Goal: Transaction & Acquisition: Subscribe to service/newsletter

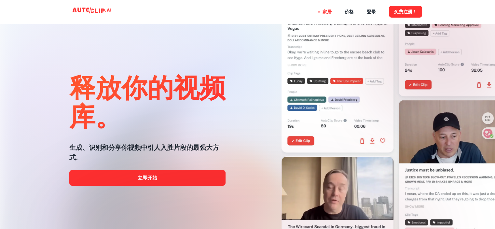
click at [129, 182] on div at bounding box center [247, 229] width 396 height 130
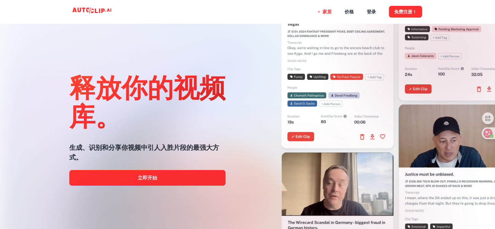
click at [148, 178] on div at bounding box center [247, 229] width 396 height 130
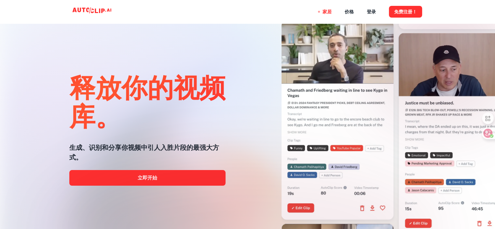
click at [151, 177] on div at bounding box center [247, 229] width 396 height 130
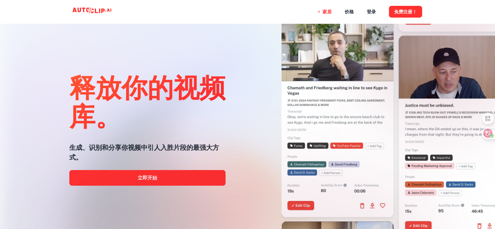
click at [151, 177] on div at bounding box center [247, 229] width 396 height 130
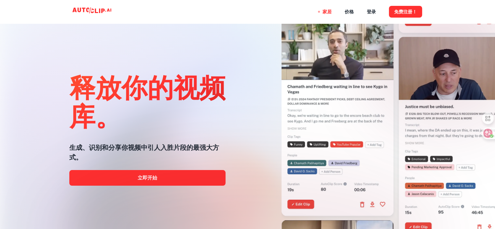
click at [151, 177] on div at bounding box center [247, 229] width 396 height 130
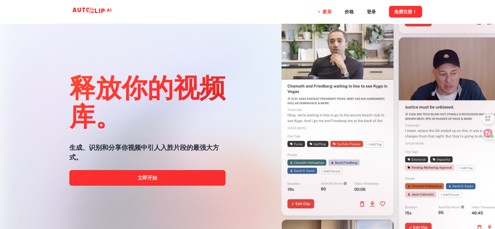
click at [151, 177] on div at bounding box center [247, 229] width 396 height 130
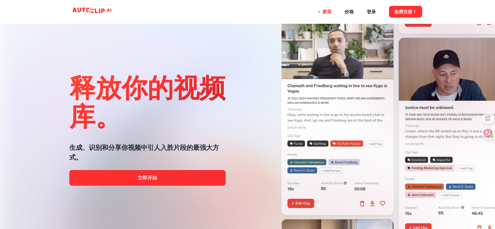
click at [151, 177] on div at bounding box center [247, 229] width 396 height 130
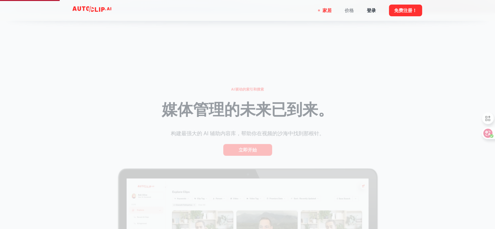
scroll to position [221, 0]
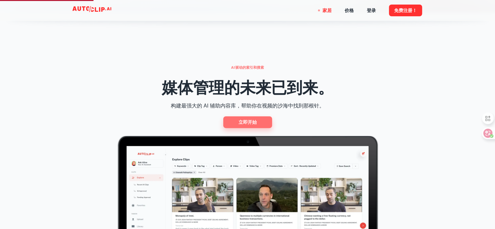
click at [247, 121] on font "立即开始" at bounding box center [248, 122] width 18 height 5
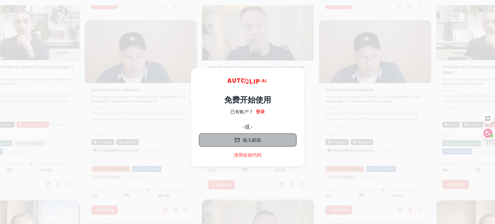
click at [249, 140] on font "输入邮箱" at bounding box center [252, 139] width 18 height 5
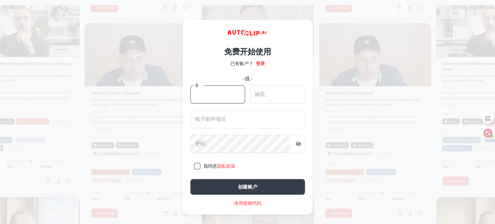
click at [222, 89] on input "名" at bounding box center [217, 94] width 55 height 18
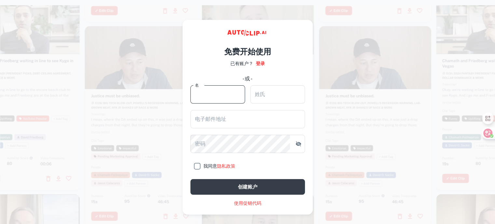
type input "鸡尤"
click at [223, 113] on input "电子邮件地址" at bounding box center [247, 119] width 115 height 18
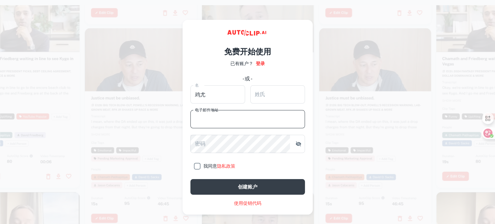
click at [223, 113] on input "电子邮件地址" at bounding box center [247, 119] width 115 height 18
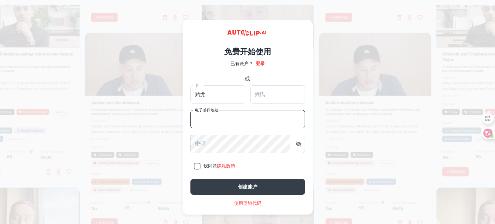
type input "herry4567@qq.com"
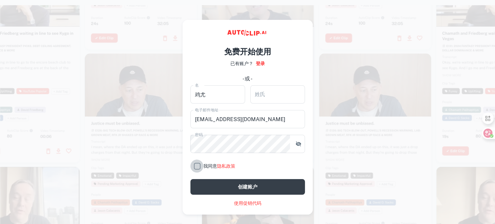
click at [199, 164] on input "我同意 隐私政策" at bounding box center [196, 166] width 13 height 13
checkbox input "true"
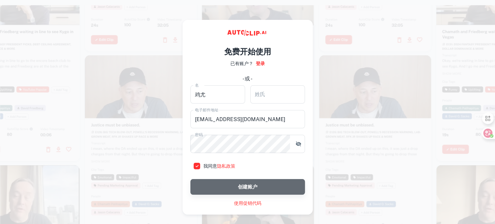
click at [220, 183] on button "创建账户" at bounding box center [247, 187] width 115 height 16
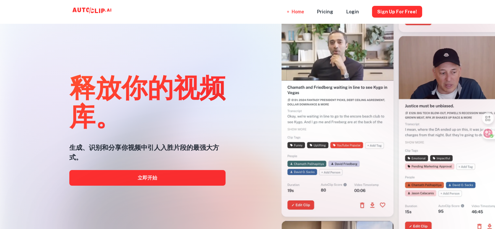
click at [152, 177] on div at bounding box center [247, 229] width 396 height 130
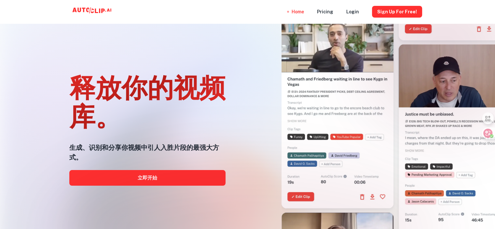
click at [152, 177] on div at bounding box center [247, 229] width 396 height 130
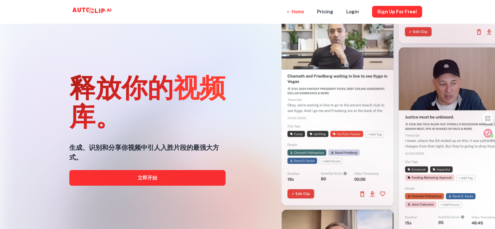
click at [147, 178] on div at bounding box center [247, 229] width 396 height 130
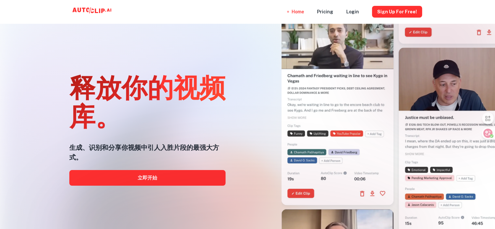
click at [147, 178] on div at bounding box center [247, 229] width 396 height 130
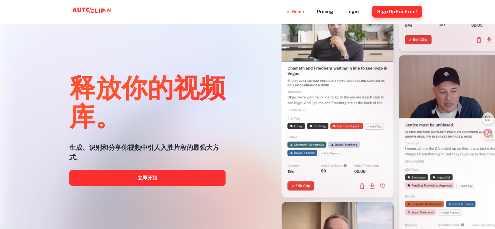
click at [393, 14] on button "Sign Up for free!" at bounding box center [397, 12] width 50 height 12
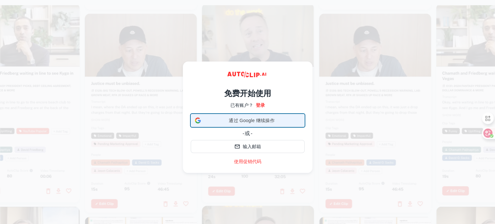
click at [254, 121] on span "通过 Google 继续操作" at bounding box center [252, 120] width 97 height 7
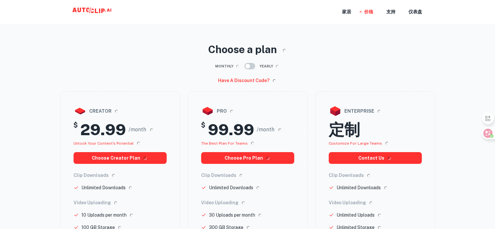
click at [92, 12] on icon at bounding box center [92, 10] width 3 height 5
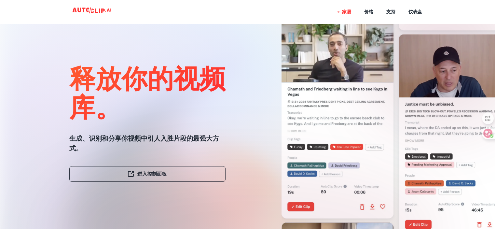
click at [157, 174] on div at bounding box center [247, 229] width 396 height 130
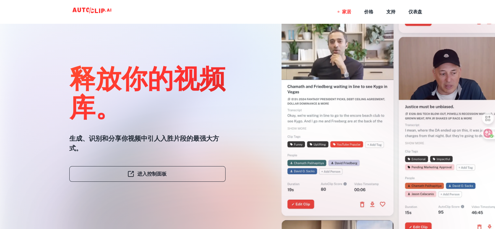
click at [157, 174] on div at bounding box center [247, 229] width 396 height 130
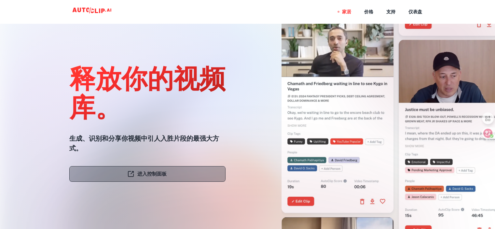
click at [134, 169] on link "进入控制面板" at bounding box center [147, 174] width 156 height 16
